Goal: Obtain resource: Download file/media

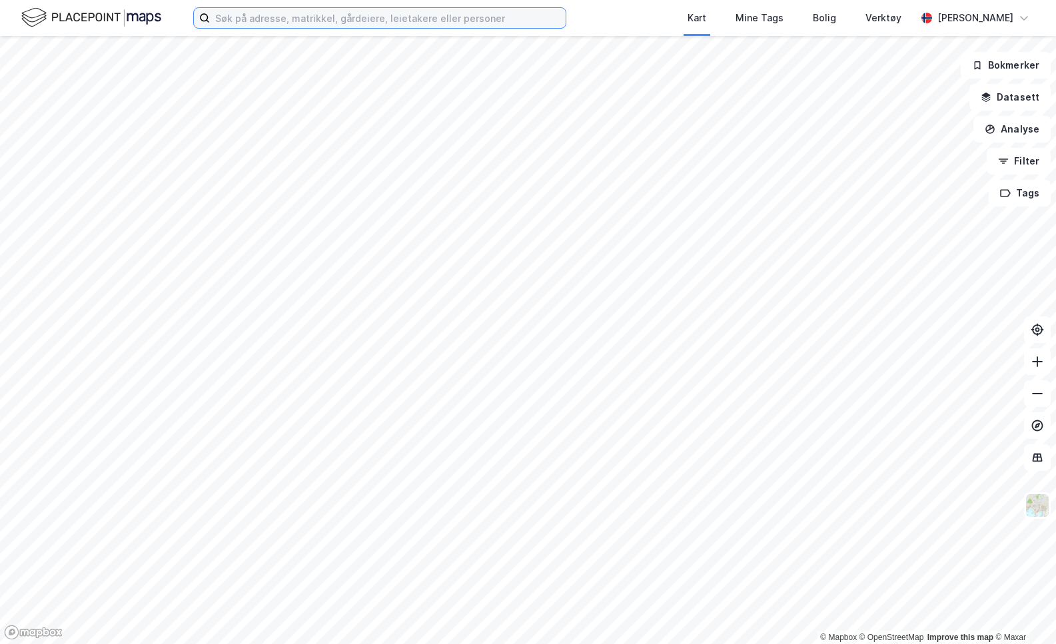
click at [262, 23] on input at bounding box center [388, 18] width 356 height 20
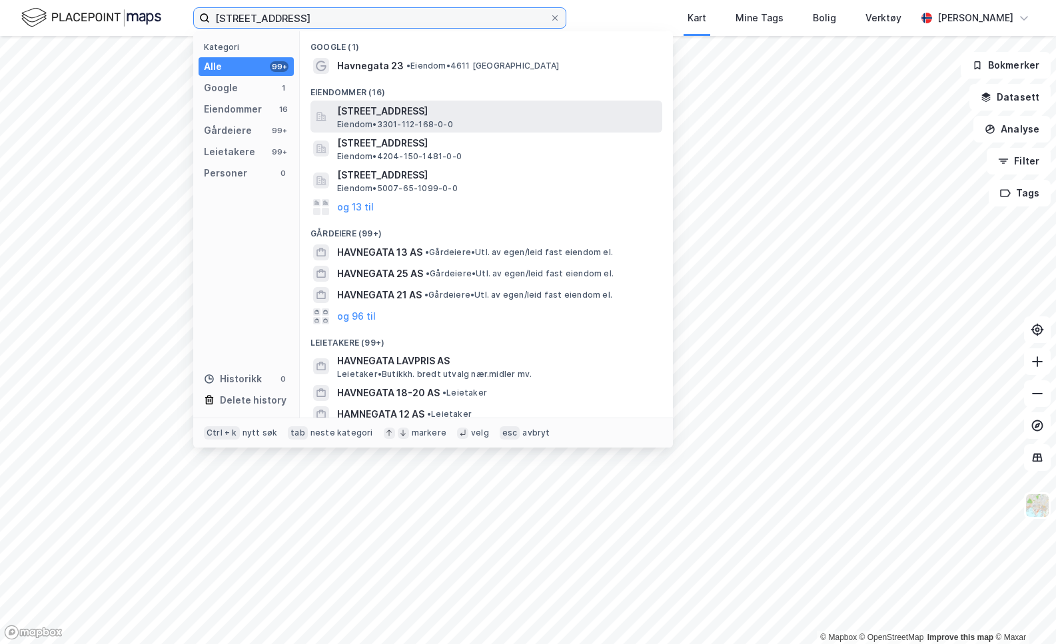
type input "[STREET_ADDRESS]"
click at [401, 114] on span "[STREET_ADDRESS]" at bounding box center [497, 111] width 320 height 16
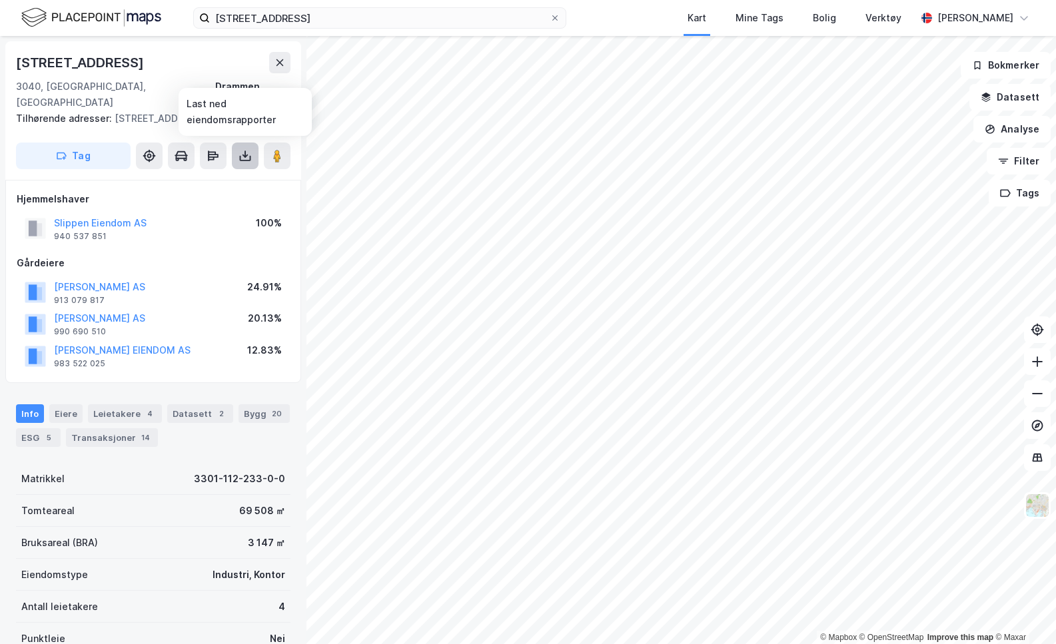
click at [245, 160] on icon at bounding box center [245, 158] width 11 height 5
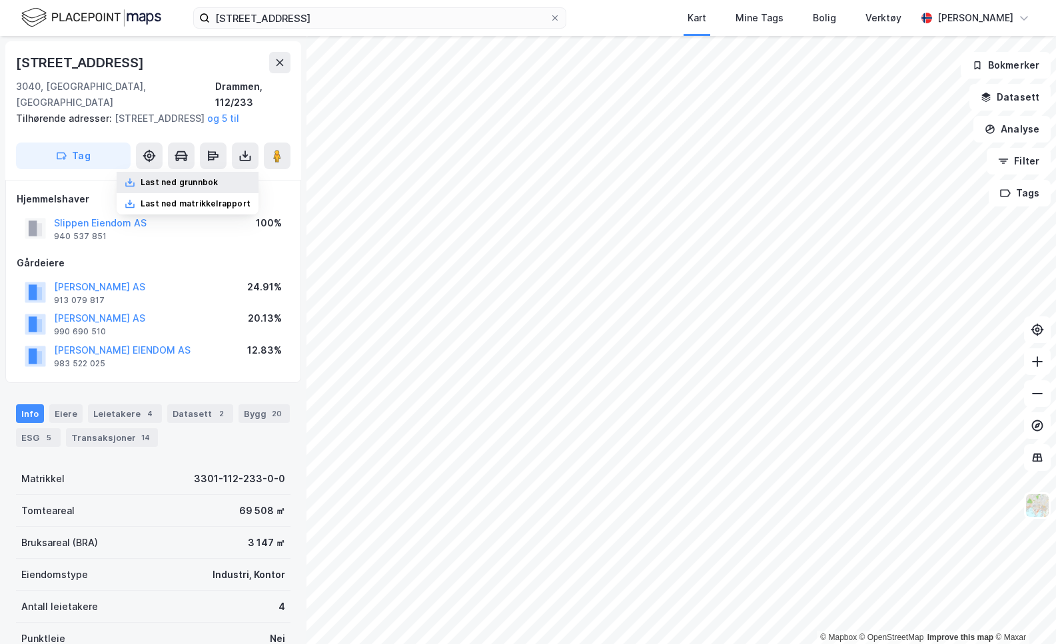
click at [198, 178] on div "Last ned grunnbok" at bounding box center [179, 182] width 77 height 11
click at [215, 202] on div "Last ned matrikkelrapport" at bounding box center [196, 204] width 110 height 11
